Goal: Task Accomplishment & Management: Manage account settings

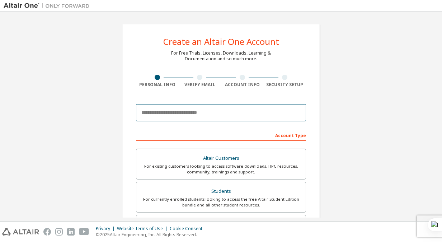
click at [247, 110] on input "email" at bounding box center [221, 112] width 170 height 17
type input "**********"
type input "******"
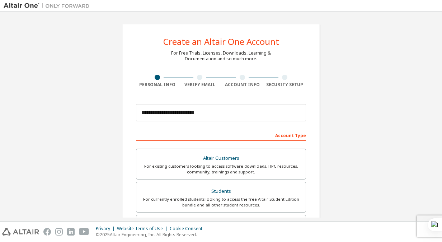
type input "********"
type input "*******"
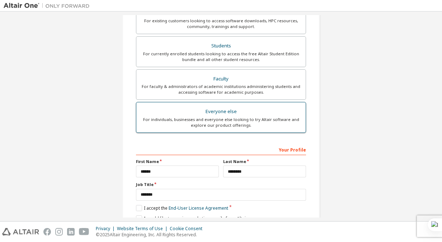
scroll to position [190, 0]
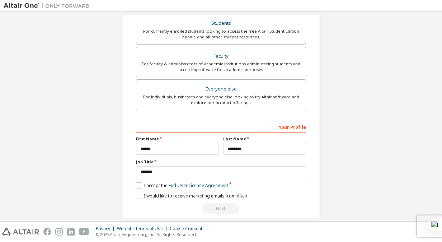
click at [136, 183] on label "I accept the End-User License Agreement" at bounding box center [182, 185] width 92 height 6
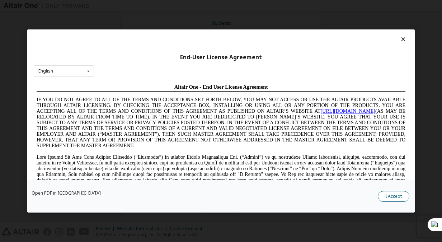
scroll to position [0, 0]
click at [393, 195] on button "I Accept" at bounding box center [394, 196] width 32 height 11
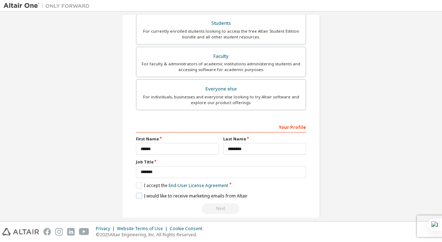
click at [136, 195] on label "I would like to receive marketing emails from Altair" at bounding box center [192, 196] width 112 height 6
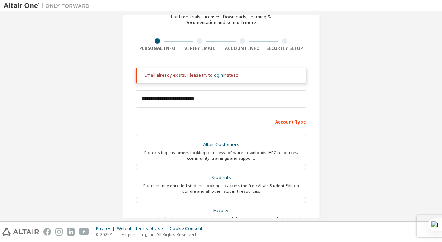
scroll to position [36, 0]
click at [217, 76] on link "login" at bounding box center [218, 75] width 10 height 6
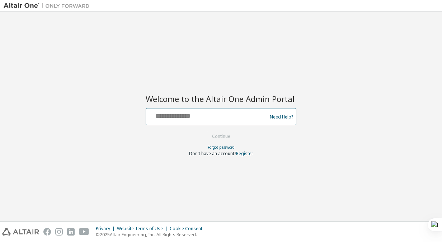
click at [202, 117] on input "text" at bounding box center [207, 115] width 117 height 10
type input "**********"
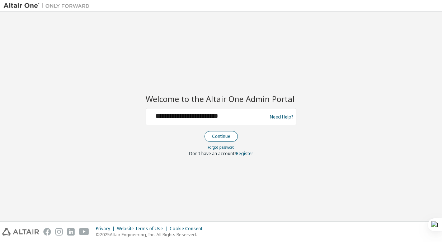
click at [221, 131] on button "Continue" at bounding box center [220, 136] width 33 height 11
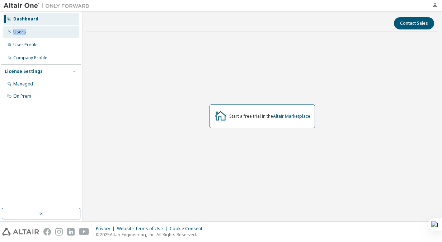
drag, startPoint x: 60, startPoint y: 18, endPoint x: 54, endPoint y: 29, distance: 12.2
click at [54, 29] on div "Dashboard Users User Profile Company Profile License Settings Managed On Prem" at bounding box center [41, 58] width 80 height 90
click at [54, 29] on div "Users" at bounding box center [41, 31] width 76 height 11
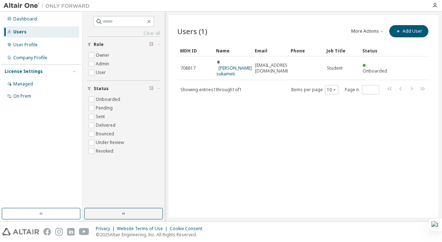
click at [188, 106] on div "Users (1) More Actions Import From CSV Export To CSV Add User Clear Load Save S…" at bounding box center [304, 116] width 270 height 202
click at [46, 48] on div "User Profile" at bounding box center [41, 44] width 76 height 11
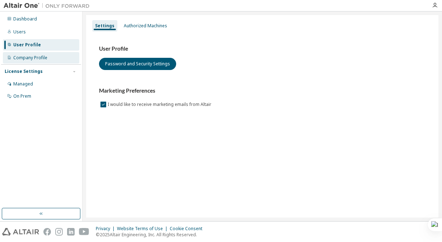
click at [44, 55] on div "Company Profile" at bounding box center [41, 57] width 76 height 11
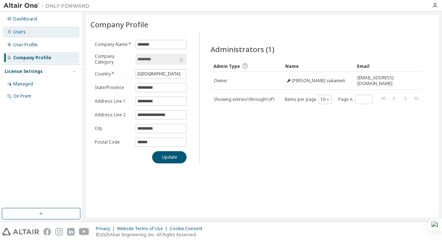
click at [42, 34] on div "Users" at bounding box center [41, 31] width 76 height 11
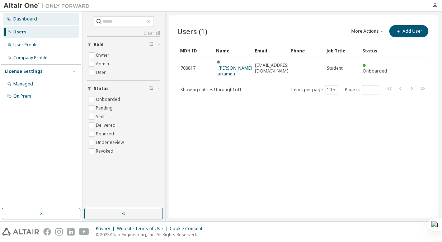
click at [42, 18] on div "Dashboard" at bounding box center [41, 18] width 76 height 11
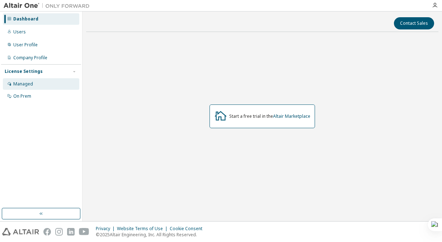
click at [24, 83] on div "Managed" at bounding box center [23, 84] width 20 height 6
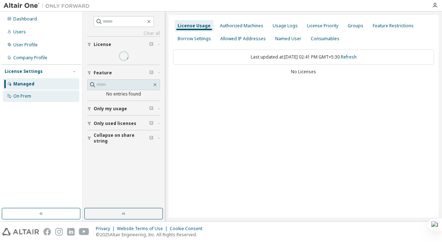
click at [29, 101] on div "On Prem" at bounding box center [41, 95] width 76 height 11
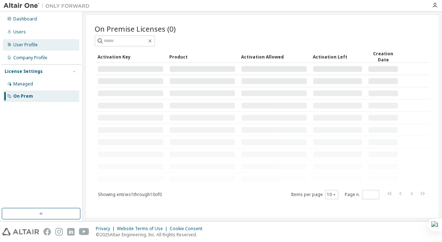
click at [33, 41] on div "User Profile" at bounding box center [41, 44] width 76 height 11
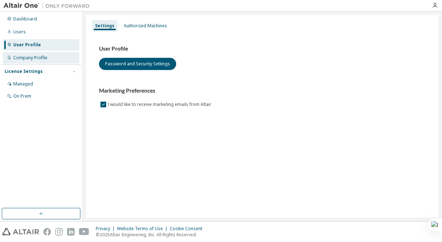
click at [41, 59] on div "Company Profile" at bounding box center [30, 58] width 34 height 6
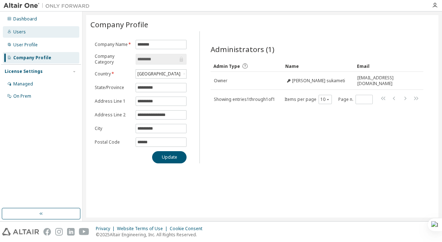
click at [44, 33] on div "Users" at bounding box center [41, 31] width 76 height 11
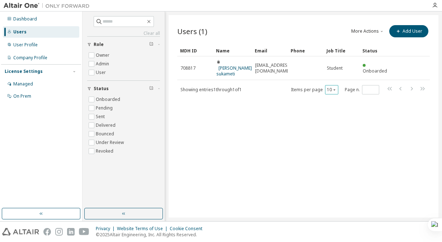
click at [335, 87] on icon "button" at bounding box center [334, 89] width 4 height 4
click at [297, 104] on div "Users (1) More Actions Import From CSV Export To CSV Add User Clear Load Save S…" at bounding box center [304, 116] width 270 height 202
click at [109, 108] on label "Pending" at bounding box center [105, 108] width 18 height 9
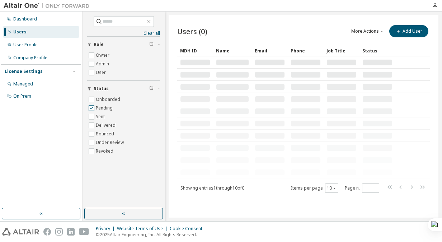
click at [109, 108] on label "Pending" at bounding box center [105, 108] width 18 height 9
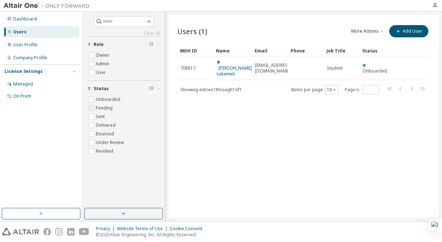
click at [107, 108] on label "Pending" at bounding box center [105, 108] width 18 height 9
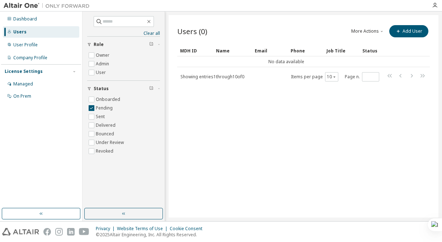
click at [190, 113] on div "Users (0) More Actions Import From CSV Export To CSV Add User Clear Load Save S…" at bounding box center [304, 116] width 270 height 202
click at [49, 20] on div "Dashboard" at bounding box center [41, 18] width 76 height 11
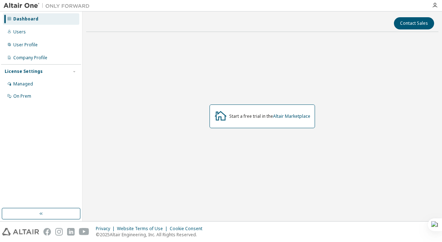
click at [252, 115] on div "Start a free trial in the Altair Marketplace" at bounding box center [269, 116] width 81 height 6
click at [295, 116] on link "Altair Marketplace" at bounding box center [291, 116] width 37 height 6
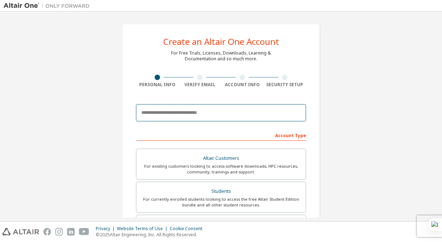
click at [149, 109] on input "email" at bounding box center [221, 112] width 170 height 17
type input "**********"
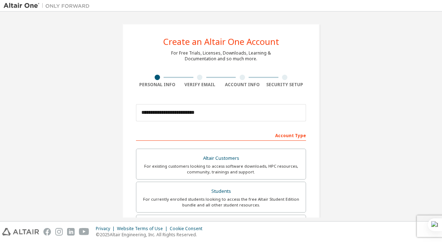
type input "******"
type input "********"
type input "*******"
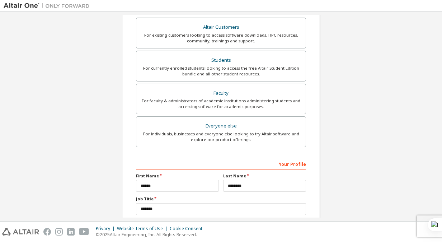
scroll to position [153, 0]
click at [225, 126] on div "Everyone else" at bounding box center [221, 126] width 161 height 10
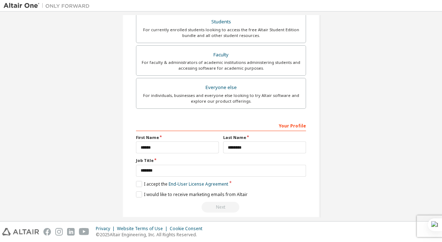
scroll to position [198, 0]
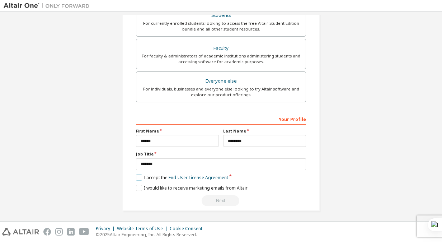
click at [137, 174] on label "I accept the End-User License Agreement" at bounding box center [182, 177] width 92 height 6
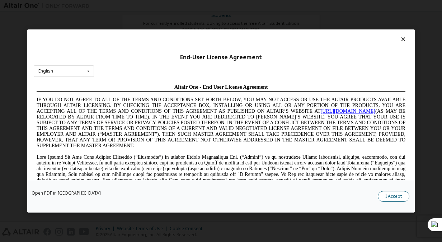
scroll to position [0, 0]
click at [384, 192] on button "I Accept" at bounding box center [394, 196] width 32 height 11
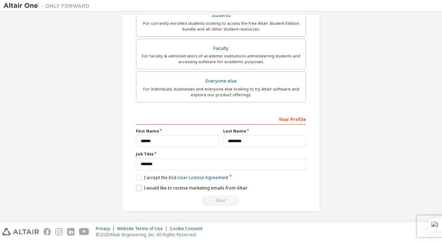
click at [138, 187] on label "I would like to receive marketing emails from Altair" at bounding box center [192, 188] width 112 height 6
click at [217, 199] on div "Next" at bounding box center [221, 200] width 170 height 11
click at [216, 198] on div "Next" at bounding box center [221, 200] width 170 height 11
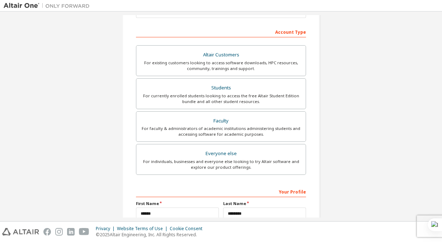
scroll to position [198, 0]
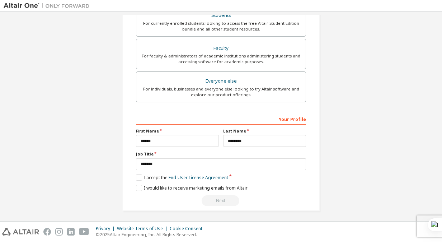
click at [229, 200] on div "Next" at bounding box center [221, 200] width 170 height 11
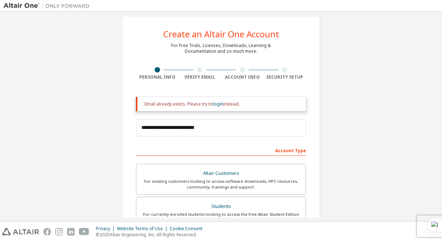
scroll to position [0, 0]
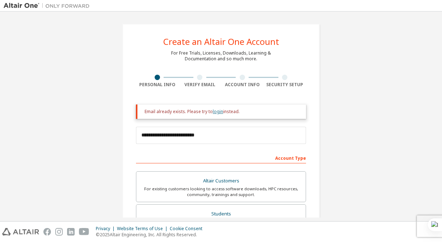
click at [215, 112] on link "login" at bounding box center [218, 111] width 10 height 6
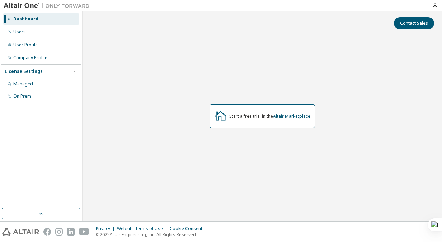
click at [68, 4] on img at bounding box center [49, 5] width 90 height 7
click at [245, 118] on div "Start a free trial in the Altair Marketplace" at bounding box center [269, 116] width 81 height 6
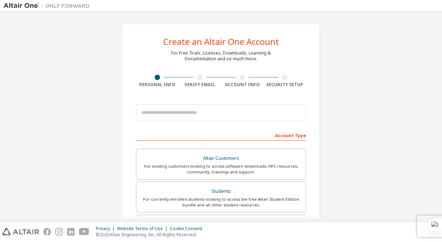
click at [198, 78] on div at bounding box center [199, 77] width 5 height 5
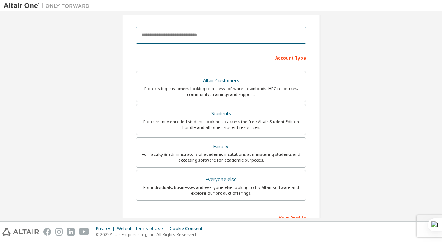
click at [227, 34] on input "email" at bounding box center [221, 35] width 170 height 17
type input "**********"
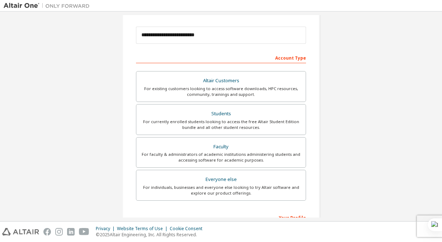
type input "******"
type input "********"
type input "*******"
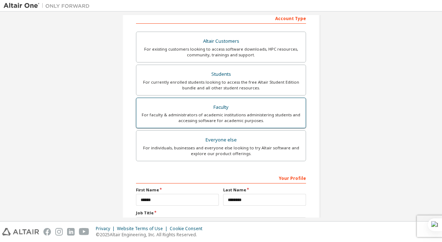
scroll to position [139, 0]
click at [204, 137] on div "Everyone else" at bounding box center [221, 140] width 161 height 10
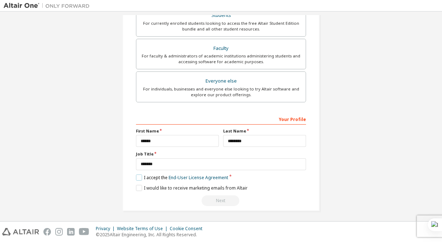
click at [136, 174] on label "I accept the End-User License Agreement" at bounding box center [182, 177] width 92 height 6
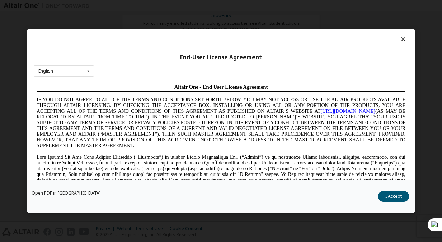
scroll to position [0, 0]
click at [387, 196] on button "I Accept" at bounding box center [394, 196] width 32 height 11
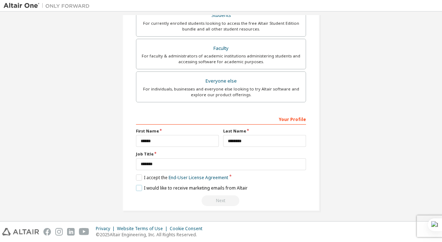
click at [138, 185] on label "I would like to receive marketing emails from Altair" at bounding box center [192, 188] width 112 height 6
click at [221, 197] on div "Next" at bounding box center [221, 200] width 170 height 11
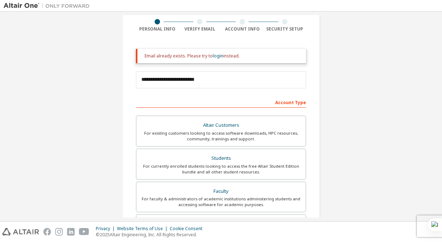
scroll to position [55, 0]
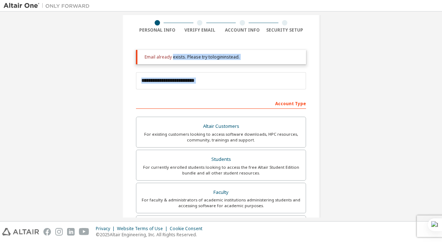
drag, startPoint x: 171, startPoint y: 57, endPoint x: 223, endPoint y: 100, distance: 67.5
click at [223, 100] on form "**********" at bounding box center [221, 199] width 170 height 299
click at [223, 100] on div "Account Type" at bounding box center [221, 102] width 170 height 11
click at [219, 58] on link "login" at bounding box center [218, 57] width 10 height 6
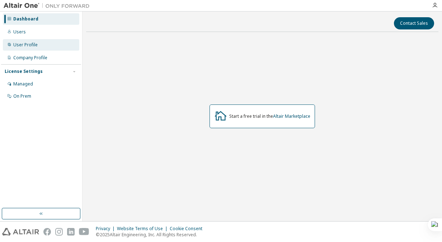
click at [36, 45] on div "User Profile" at bounding box center [25, 45] width 24 height 6
